Goal: Information Seeking & Learning: Learn about a topic

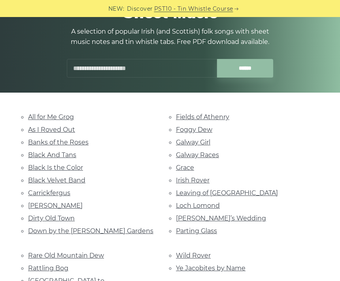
scroll to position [90, 0]
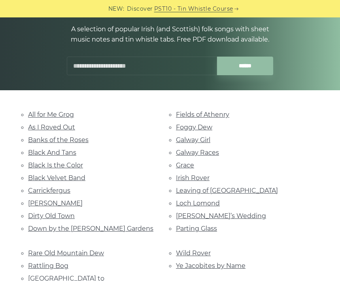
click at [69, 138] on link "Banks of the Roses" at bounding box center [58, 140] width 60 height 8
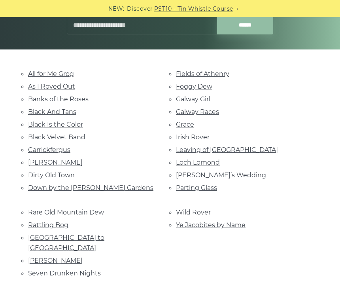
scroll to position [131, 0]
click at [69, 150] on link "Carrickfergus" at bounding box center [49, 150] width 42 height 8
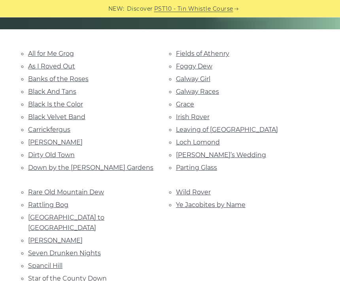
scroll to position [151, 0]
click at [235, 126] on link "Leaving of Liverpool" at bounding box center [227, 130] width 102 height 8
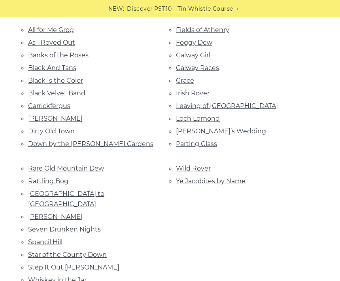
scroll to position [167, 0]
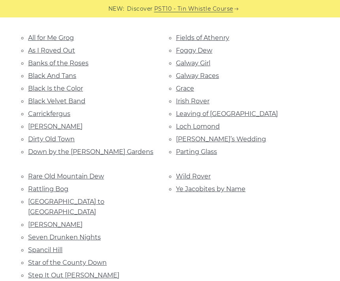
click at [217, 151] on link "Parting Glass" at bounding box center [196, 152] width 41 height 8
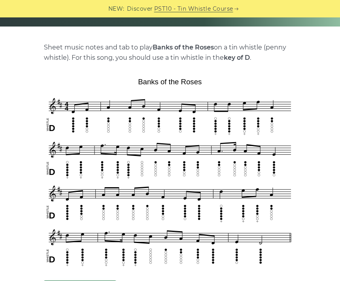
scroll to position [155, 0]
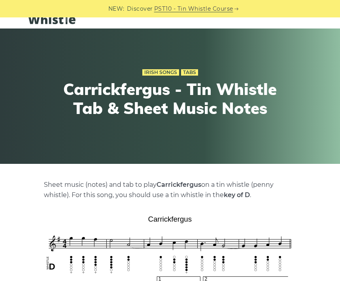
scroll to position [14, 0]
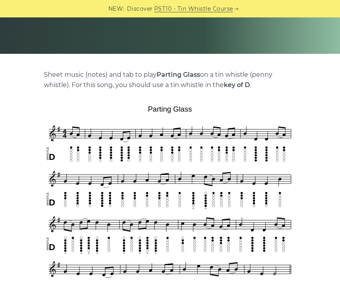
scroll to position [127, 0]
